Goal: Information Seeking & Learning: Learn about a topic

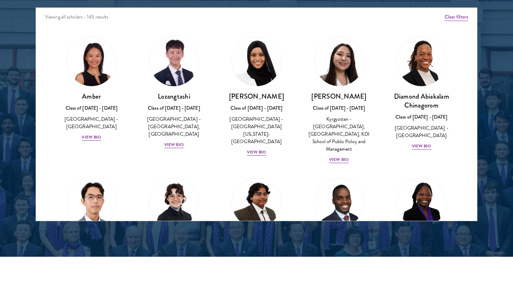
scroll to position [5, 0]
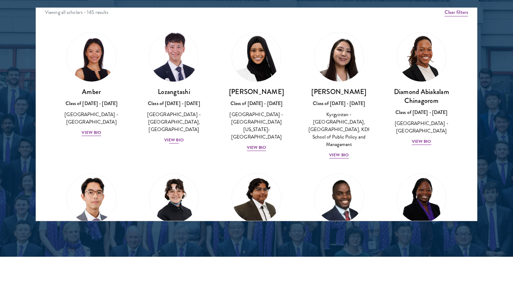
click at [176, 138] on div "View Bio" at bounding box center [174, 140] width 20 height 7
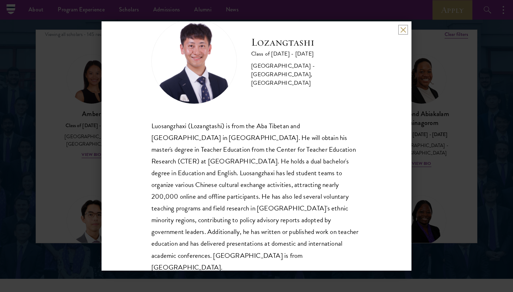
scroll to position [912, 0]
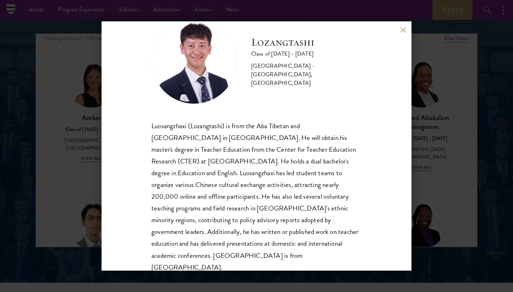
click at [402, 33] on div "Lozangtashi Class of [DATE] - [DATE] [GEOGRAPHIC_DATA] - [GEOGRAPHIC_DATA], [GE…" at bounding box center [257, 145] width 310 height 249
click at [403, 27] on button at bounding box center [403, 30] width 6 height 6
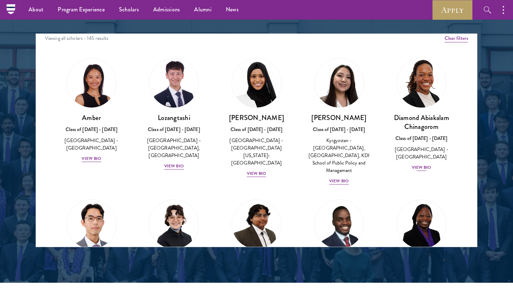
click at [419, 164] on div "View Bio" at bounding box center [422, 167] width 20 height 7
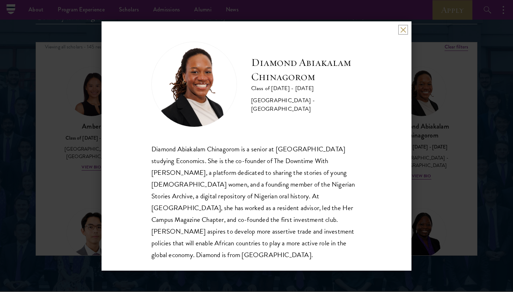
scroll to position [1, 0]
click at [403, 30] on button at bounding box center [403, 30] width 6 height 6
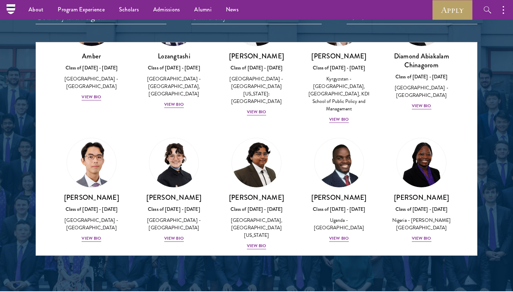
scroll to position [81, 0]
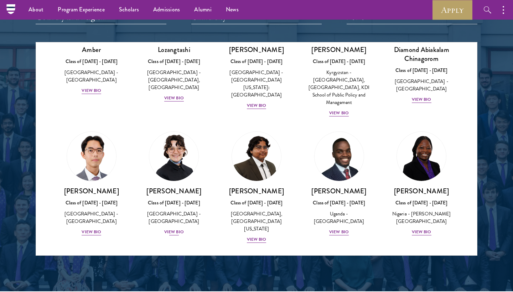
click at [174, 229] on div "View Bio" at bounding box center [174, 232] width 20 height 7
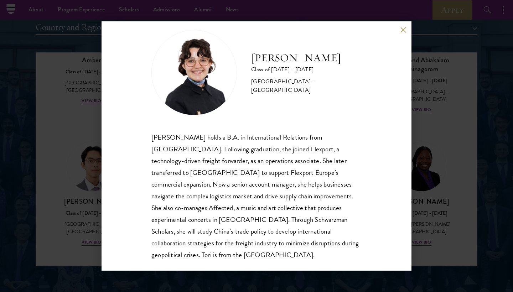
scroll to position [12, 0]
click at [86, 202] on div "[PERSON_NAME] Class of [DATE] - [DATE] [GEOGRAPHIC_DATA] - [GEOGRAPHIC_DATA] [P…" at bounding box center [256, 146] width 513 height 292
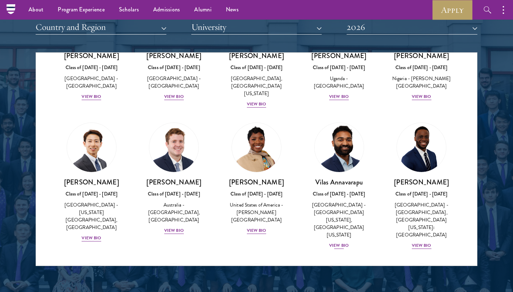
scroll to position [229, 0]
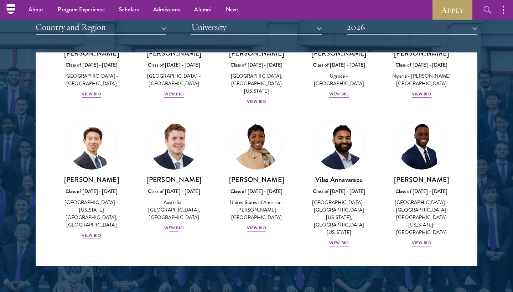
click at [173, 225] on div "View Bio" at bounding box center [174, 228] width 20 height 7
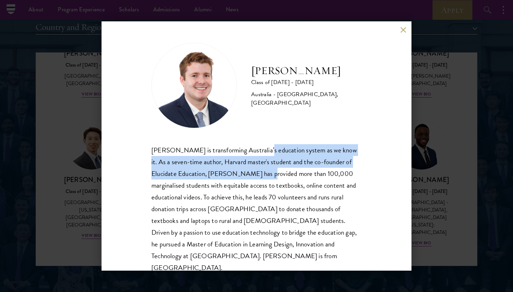
drag, startPoint x: 260, startPoint y: 151, endPoint x: 260, endPoint y: 168, distance: 17.5
click at [260, 168] on div "[PERSON_NAME] is transforming Australia’s education system as we know it. As a …" at bounding box center [256, 209] width 210 height 130
click at [176, 185] on div "[PERSON_NAME] is transforming Australia’s education system as we know it. As a …" at bounding box center [256, 209] width 210 height 130
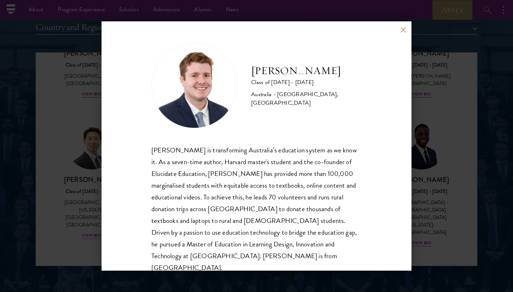
click at [85, 202] on div "[PERSON_NAME] Class of [DATE] - [DATE] [GEOGRAPHIC_DATA] - [GEOGRAPHIC_DATA], […" at bounding box center [256, 146] width 513 height 292
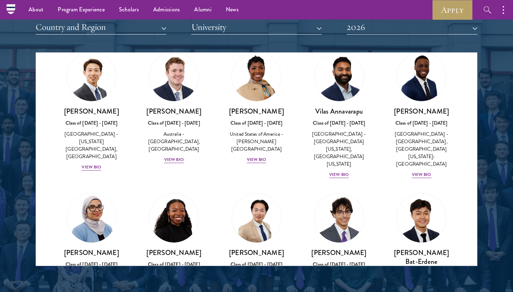
scroll to position [292, 0]
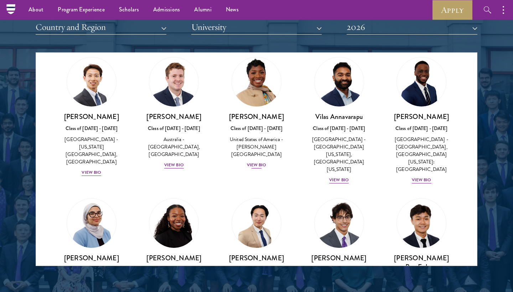
click at [254, 162] on div "View Bio" at bounding box center [257, 165] width 20 height 7
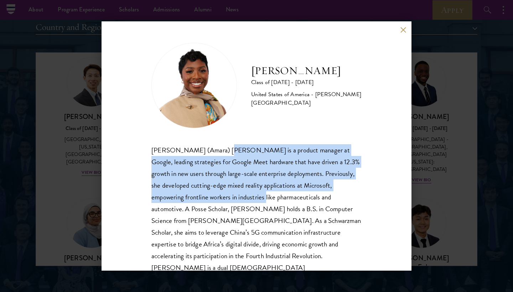
drag, startPoint x: 217, startPoint y: 152, endPoint x: 218, endPoint y: 194, distance: 42.4
click at [218, 194] on div "[PERSON_NAME] (Amara) [PERSON_NAME] is a product manager at Google, leading str…" at bounding box center [256, 214] width 210 height 141
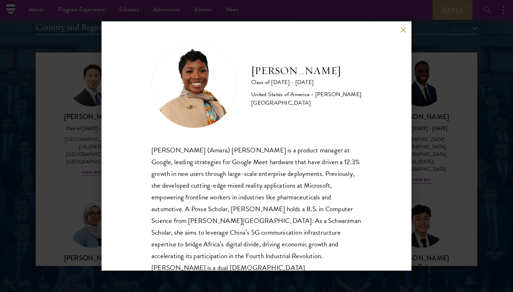
click at [87, 200] on div "[PERSON_NAME] Class of [DATE] - [DATE] [GEOGRAPHIC_DATA] - [PERSON_NAME][GEOGRA…" at bounding box center [256, 146] width 513 height 292
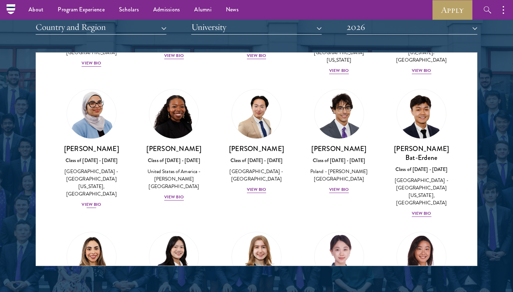
scroll to position [403, 0]
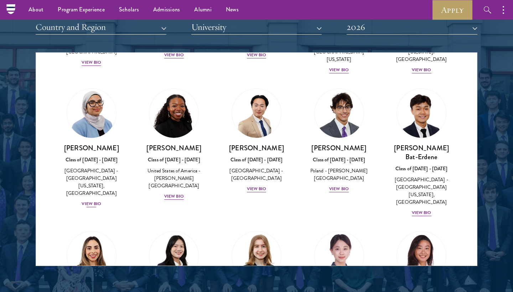
click at [93, 201] on div "View Bio" at bounding box center [92, 204] width 20 height 7
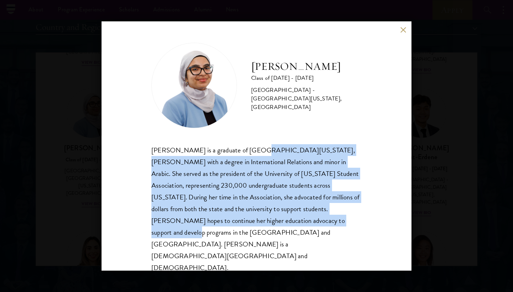
drag, startPoint x: 249, startPoint y: 154, endPoint x: 250, endPoint y: 222, distance: 67.7
click at [250, 222] on div "[PERSON_NAME] is a graduate of [GEOGRAPHIC_DATA][US_STATE], [PERSON_NAME] with …" at bounding box center [256, 209] width 210 height 130
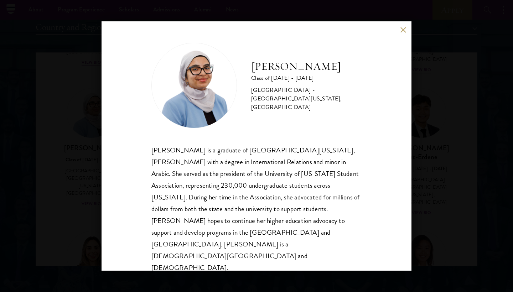
click at [260, 224] on div "[PERSON_NAME] is a graduate of [GEOGRAPHIC_DATA][US_STATE], [PERSON_NAME] with …" at bounding box center [256, 209] width 210 height 130
click at [71, 186] on div "[PERSON_NAME] Class of [DATE] - [DATE] [GEOGRAPHIC_DATA] - [GEOGRAPHIC_DATA][US…" at bounding box center [256, 146] width 513 height 292
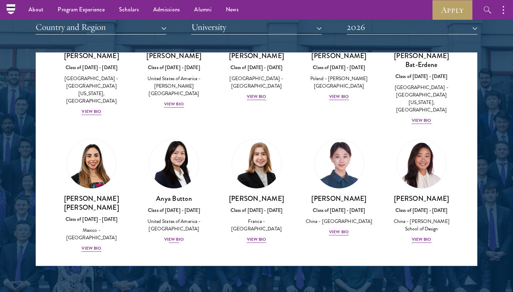
scroll to position [507, 0]
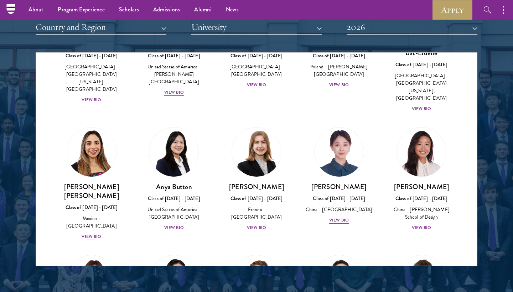
click at [93, 233] on div "View Bio" at bounding box center [92, 236] width 20 height 7
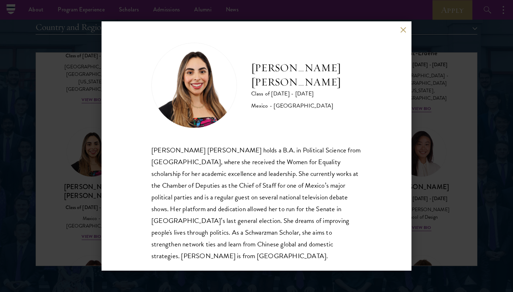
click at [79, 188] on div "[PERSON_NAME] [PERSON_NAME] Class of [DATE] - [DATE] [GEOGRAPHIC_DATA] - [GEOGR…" at bounding box center [256, 146] width 513 height 292
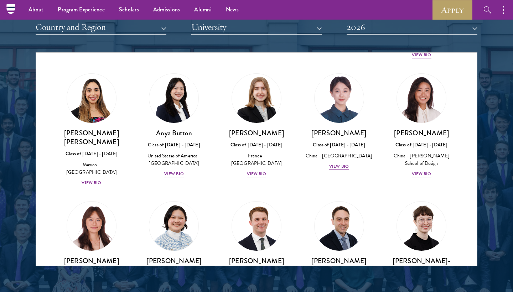
scroll to position [559, 0]
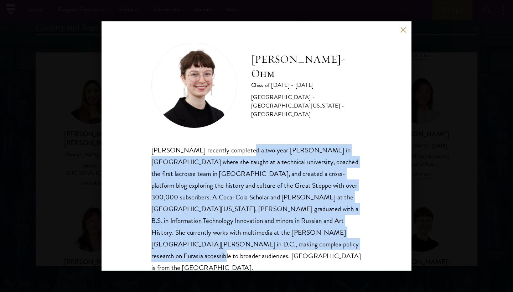
drag, startPoint x: 244, startPoint y: 150, endPoint x: 246, endPoint y: 243, distance: 93.3
click at [246, 243] on div "[PERSON_NAME] recently completed a two year [PERSON_NAME] in [GEOGRAPHIC_DATA] …" at bounding box center [256, 209] width 210 height 130
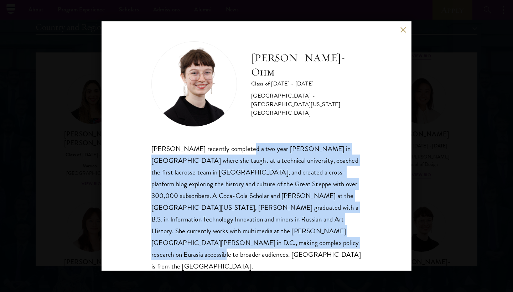
scroll to position [1, 0]
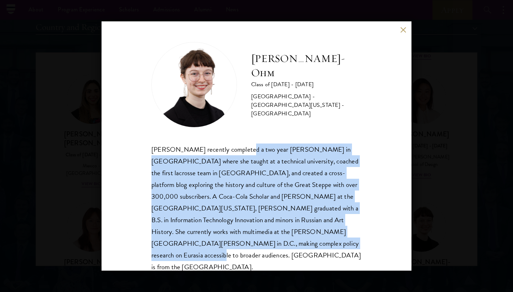
click at [373, 187] on div "[PERSON_NAME]-Ohm Class of [DATE] - [DATE] [GEOGRAPHIC_DATA] - [GEOGRAPHIC_DATA…" at bounding box center [257, 145] width 310 height 249
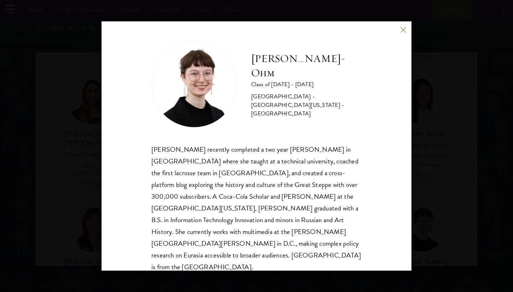
click at [437, 174] on div "[PERSON_NAME]-Ohm Class of [DATE] - [DATE] [GEOGRAPHIC_DATA] - [GEOGRAPHIC_DATA…" at bounding box center [256, 146] width 513 height 292
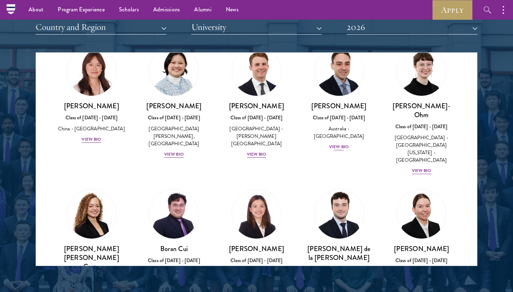
scroll to position [718, 0]
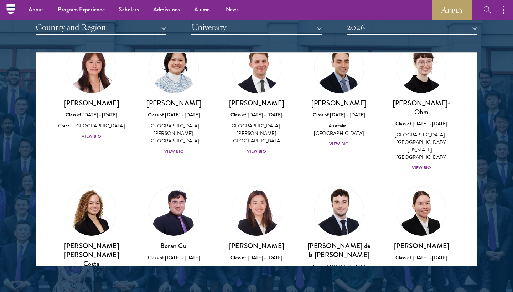
click at [257, 276] on div "View Bio" at bounding box center [257, 279] width 20 height 7
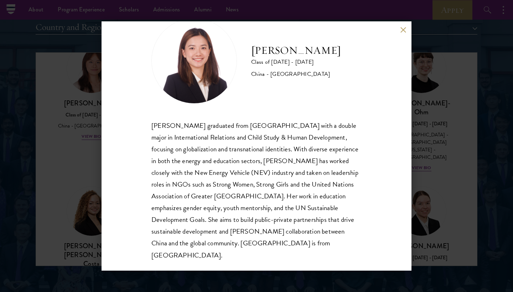
scroll to position [24, 0]
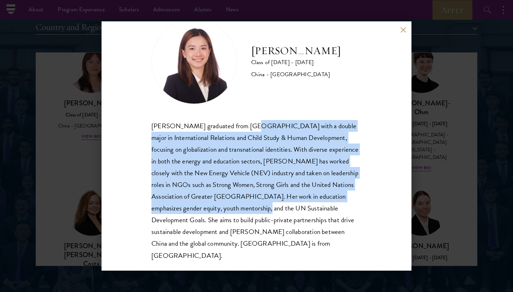
drag, startPoint x: 239, startPoint y: 126, endPoint x: 240, endPoint y: 207, distance: 81.2
click at [240, 207] on div "[PERSON_NAME] graduated from [GEOGRAPHIC_DATA] with a double major in Internati…" at bounding box center [256, 190] width 210 height 141
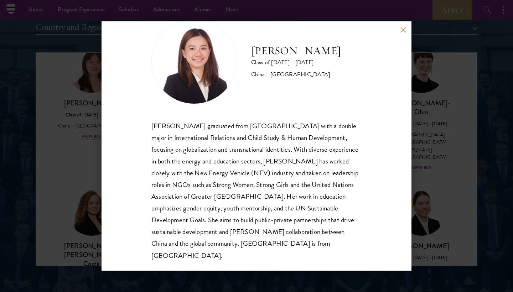
click at [226, 233] on div "[PERSON_NAME] graduated from [GEOGRAPHIC_DATA] with a double major in Internati…" at bounding box center [256, 190] width 210 height 141
click at [98, 188] on div "[PERSON_NAME] Class of [DATE] - [DATE] [GEOGRAPHIC_DATA] - [GEOGRAPHIC_DATA] [P…" at bounding box center [256, 146] width 513 height 292
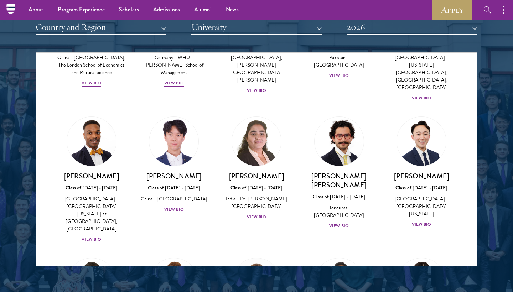
scroll to position [1492, 0]
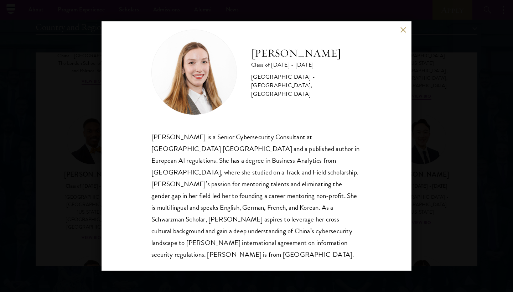
scroll to position [12, 0]
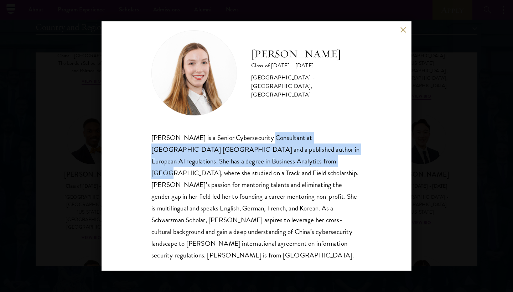
drag, startPoint x: 263, startPoint y: 136, endPoint x: 263, endPoint y: 160, distance: 23.5
click at [263, 160] on div "[PERSON_NAME] is a Senior Cybersecurity Consultant at [GEOGRAPHIC_DATA] [GEOGRA…" at bounding box center [256, 197] width 210 height 130
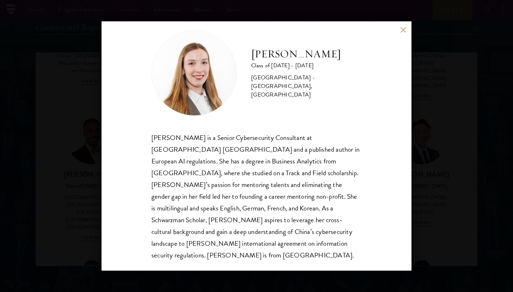
click at [85, 189] on div "[PERSON_NAME] Class of [DATE] - [DATE] [GEOGRAPHIC_DATA] - [GEOGRAPHIC_DATA], […" at bounding box center [256, 146] width 513 height 292
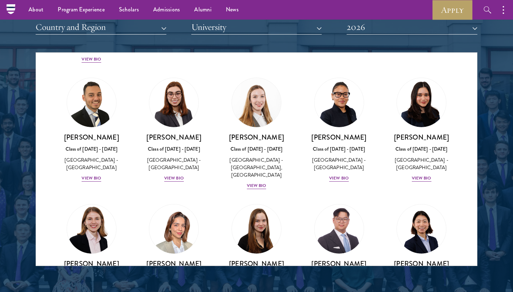
scroll to position [1671, 0]
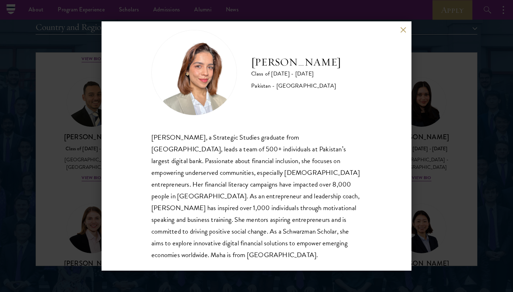
scroll to position [12, 0]
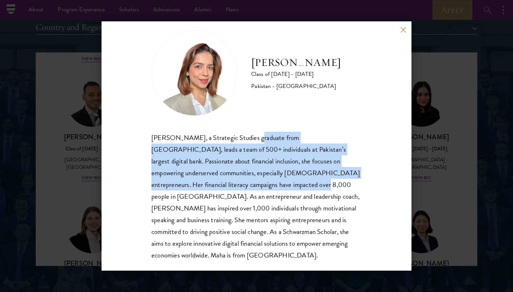
drag, startPoint x: 246, startPoint y: 137, endPoint x: 248, endPoint y: 179, distance: 41.7
click at [248, 179] on div "[PERSON_NAME], a Strategic Studies graduate from [GEOGRAPHIC_DATA], leads a tea…" at bounding box center [256, 197] width 210 height 130
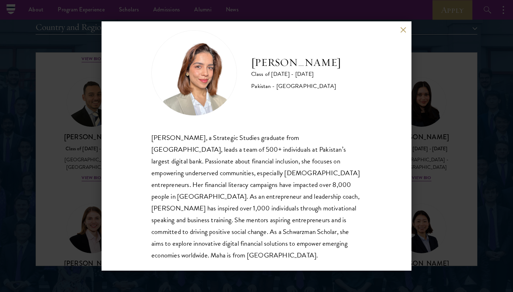
click at [94, 199] on div "[PERSON_NAME] Class of [DATE] - [DATE] Pakistan - [GEOGRAPHIC_DATA] [PERSON_NAM…" at bounding box center [256, 146] width 513 height 292
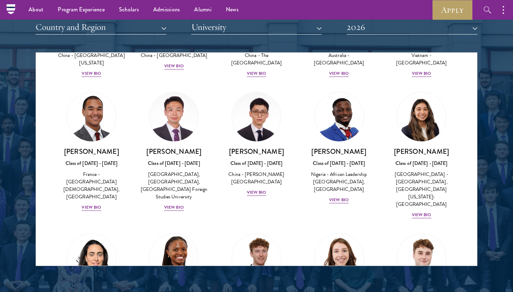
scroll to position [2162, 0]
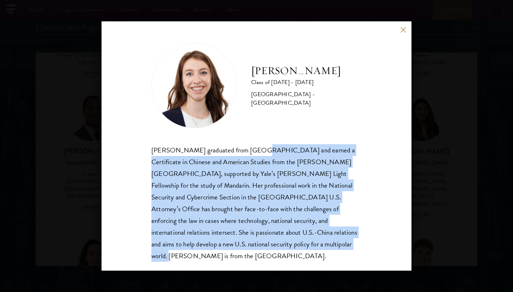
drag, startPoint x: 256, startPoint y: 150, endPoint x: 260, endPoint y: 237, distance: 87.7
click at [260, 237] on div "[PERSON_NAME] graduated from [GEOGRAPHIC_DATA] and earned a Certificate in Chin…" at bounding box center [256, 203] width 210 height 118
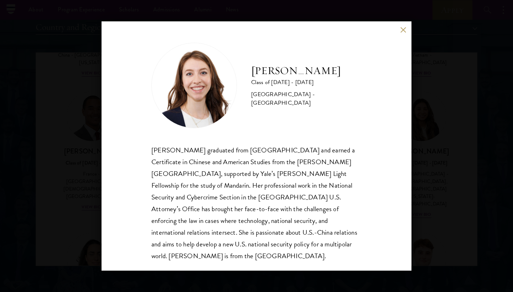
click at [271, 244] on div "[PERSON_NAME] graduated from [GEOGRAPHIC_DATA] and earned a Certificate in Chin…" at bounding box center [256, 203] width 210 height 118
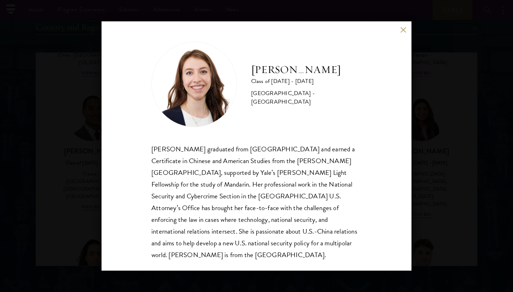
scroll to position [1, 0]
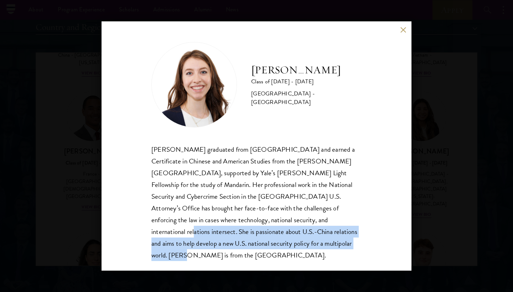
drag, startPoint x: 273, startPoint y: 224, endPoint x: 274, endPoint y: 239, distance: 15.4
click at [274, 239] on div "[PERSON_NAME] graduated from [GEOGRAPHIC_DATA] and earned a Certificate in Chin…" at bounding box center [256, 203] width 210 height 118
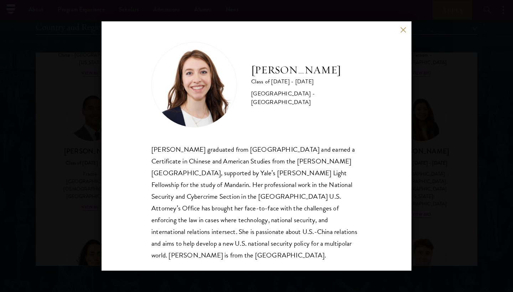
click at [287, 251] on div "[PERSON_NAME] Class of [DATE] - [DATE] [GEOGRAPHIC_DATA] - [GEOGRAPHIC_DATA] [P…" at bounding box center [257, 145] width 310 height 249
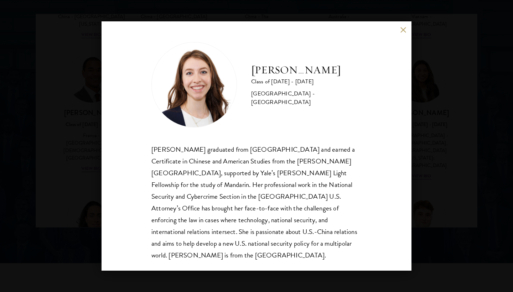
scroll to position [933, 0]
click at [256, 244] on div "[PERSON_NAME] graduated from [GEOGRAPHIC_DATA] and earned a Certificate in Chin…" at bounding box center [256, 203] width 210 height 118
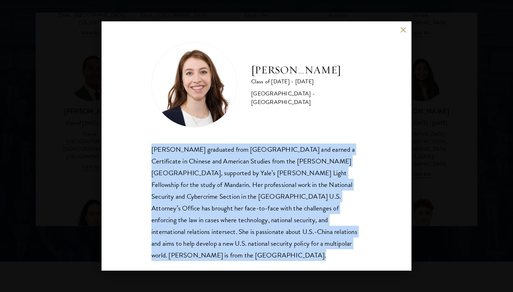
click at [256, 244] on div "[PERSON_NAME] graduated from [GEOGRAPHIC_DATA] and earned a Certificate in Chin…" at bounding box center [256, 203] width 210 height 118
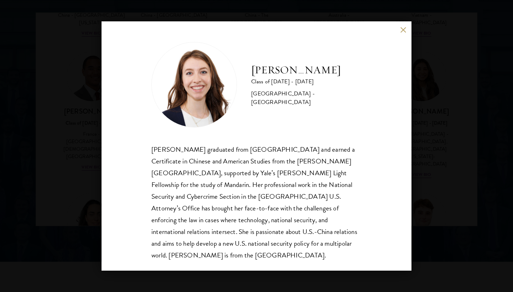
click at [256, 244] on div "[PERSON_NAME] graduated from [GEOGRAPHIC_DATA] and earned a Certificate in Chin…" at bounding box center [256, 203] width 210 height 118
click at [426, 142] on div "[PERSON_NAME] Class of [DATE] - [DATE] [GEOGRAPHIC_DATA] - [GEOGRAPHIC_DATA] [P…" at bounding box center [256, 146] width 513 height 292
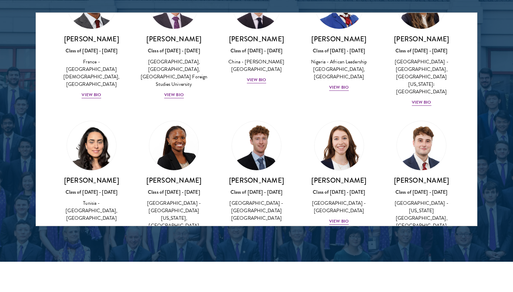
scroll to position [2235, 0]
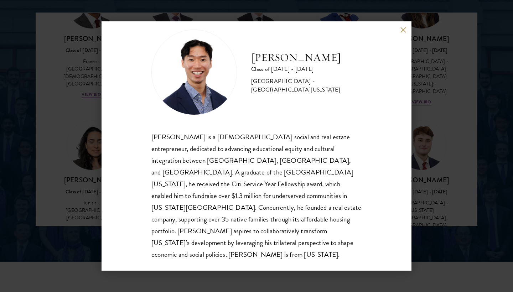
scroll to position [12, 0]
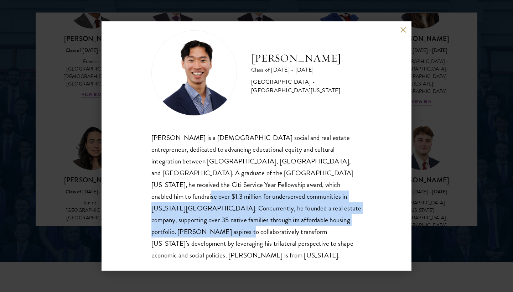
drag, startPoint x: 241, startPoint y: 183, endPoint x: 241, endPoint y: 214, distance: 31.7
click at [241, 214] on div "[PERSON_NAME] is a [DEMOGRAPHIC_DATA] social and real estate entrepreneur, dedi…" at bounding box center [256, 197] width 210 height 130
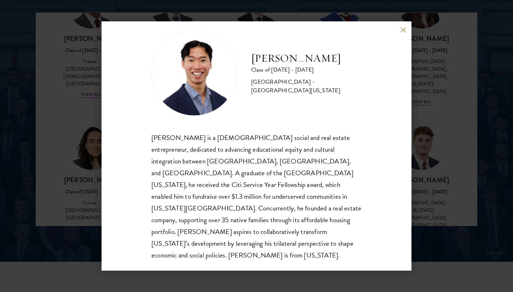
click at [72, 168] on div "[PERSON_NAME] Class of [DATE] - [DATE] [GEOGRAPHIC_DATA] - [GEOGRAPHIC_DATA][US…" at bounding box center [256, 146] width 513 height 292
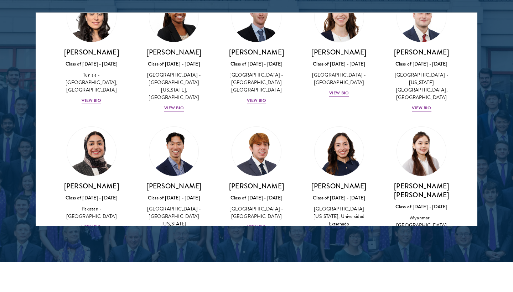
scroll to position [2367, 0]
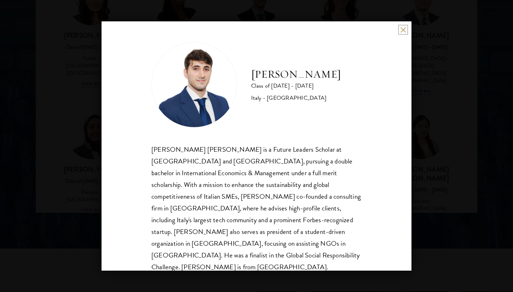
scroll to position [951, 0]
click at [66, 164] on div "[PERSON_NAME] Class of [DATE] - [DATE] [GEOGRAPHIC_DATA] - [GEOGRAPHIC_DATA] [P…" at bounding box center [256, 146] width 513 height 292
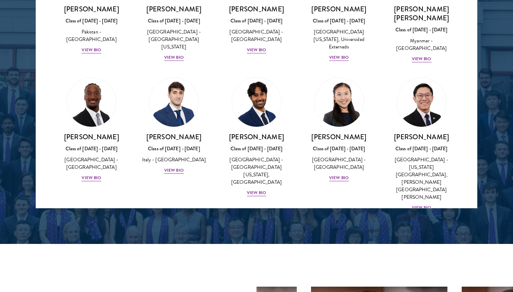
scroll to position [2524, 0]
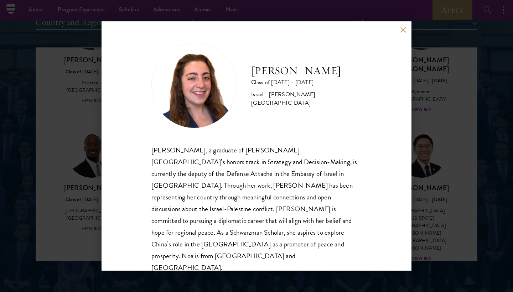
scroll to position [895, 0]
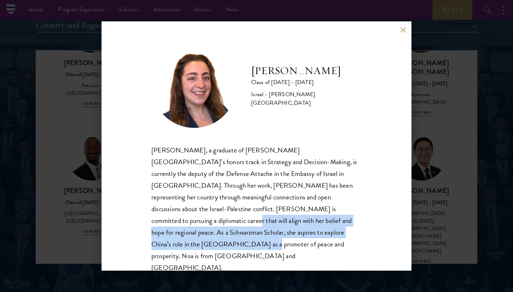
drag, startPoint x: 258, startPoint y: 214, endPoint x: 259, endPoint y: 238, distance: 23.9
click at [259, 238] on div "[PERSON_NAME], a graduate of [PERSON_NAME][GEOGRAPHIC_DATA]’s honors track in S…" at bounding box center [256, 209] width 210 height 130
click at [69, 147] on div "[PERSON_NAME] Class of [DATE] - [DATE] Israel - [PERSON_NAME][GEOGRAPHIC_DATA] …" at bounding box center [256, 146] width 513 height 292
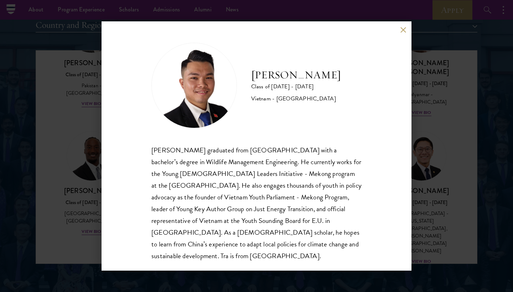
click at [61, 139] on div "[PERSON_NAME] Class of [DATE] - [DATE] [GEOGRAPHIC_DATA] - [GEOGRAPHIC_DATA] [P…" at bounding box center [256, 146] width 513 height 292
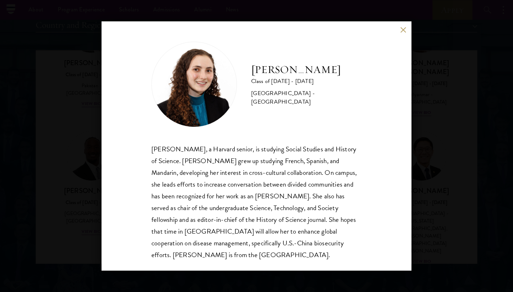
scroll to position [1, 0]
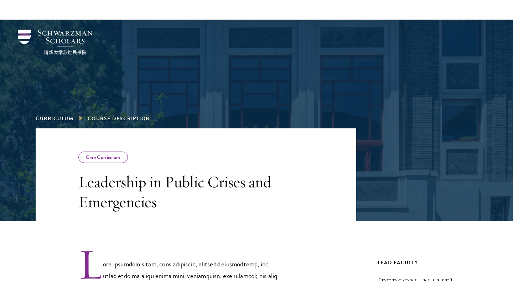
scroll to position [433, 0]
